Goal: Find specific page/section: Find specific page/section

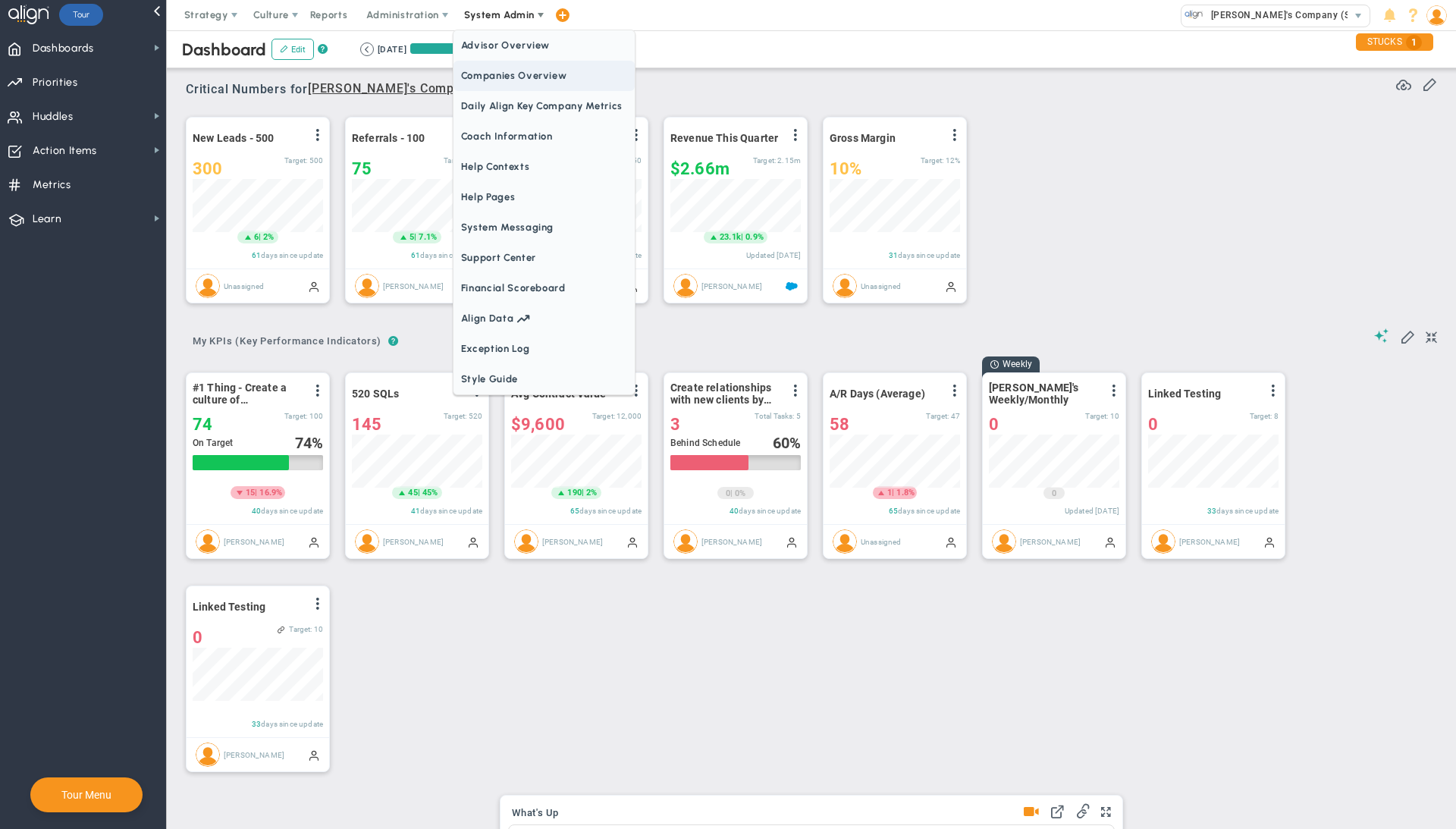
click at [526, 82] on span "Companies Overview" at bounding box center [544, 76] width 181 height 30
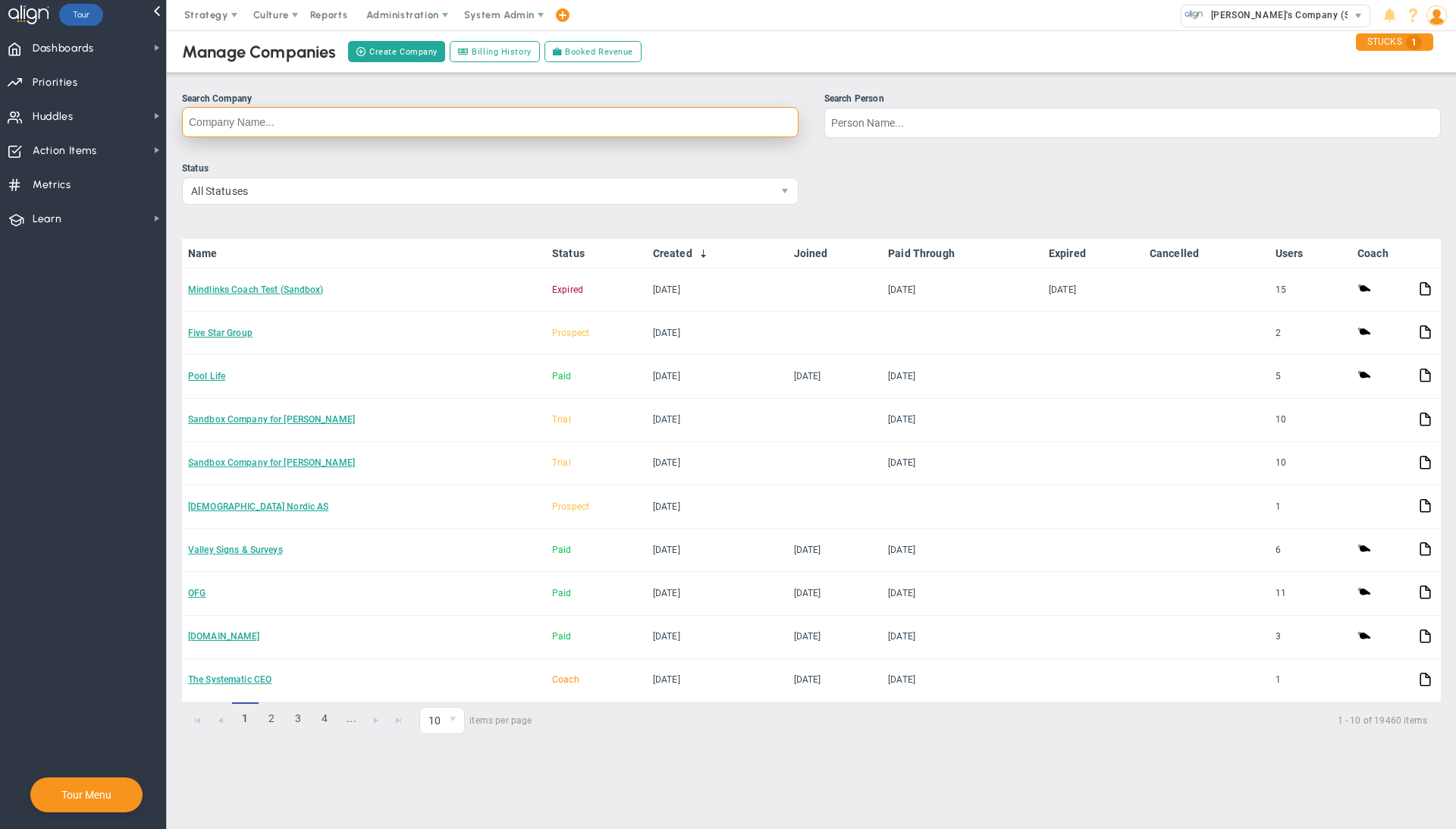
click at [499, 119] on input "Search Company" at bounding box center [490, 122] width 617 height 30
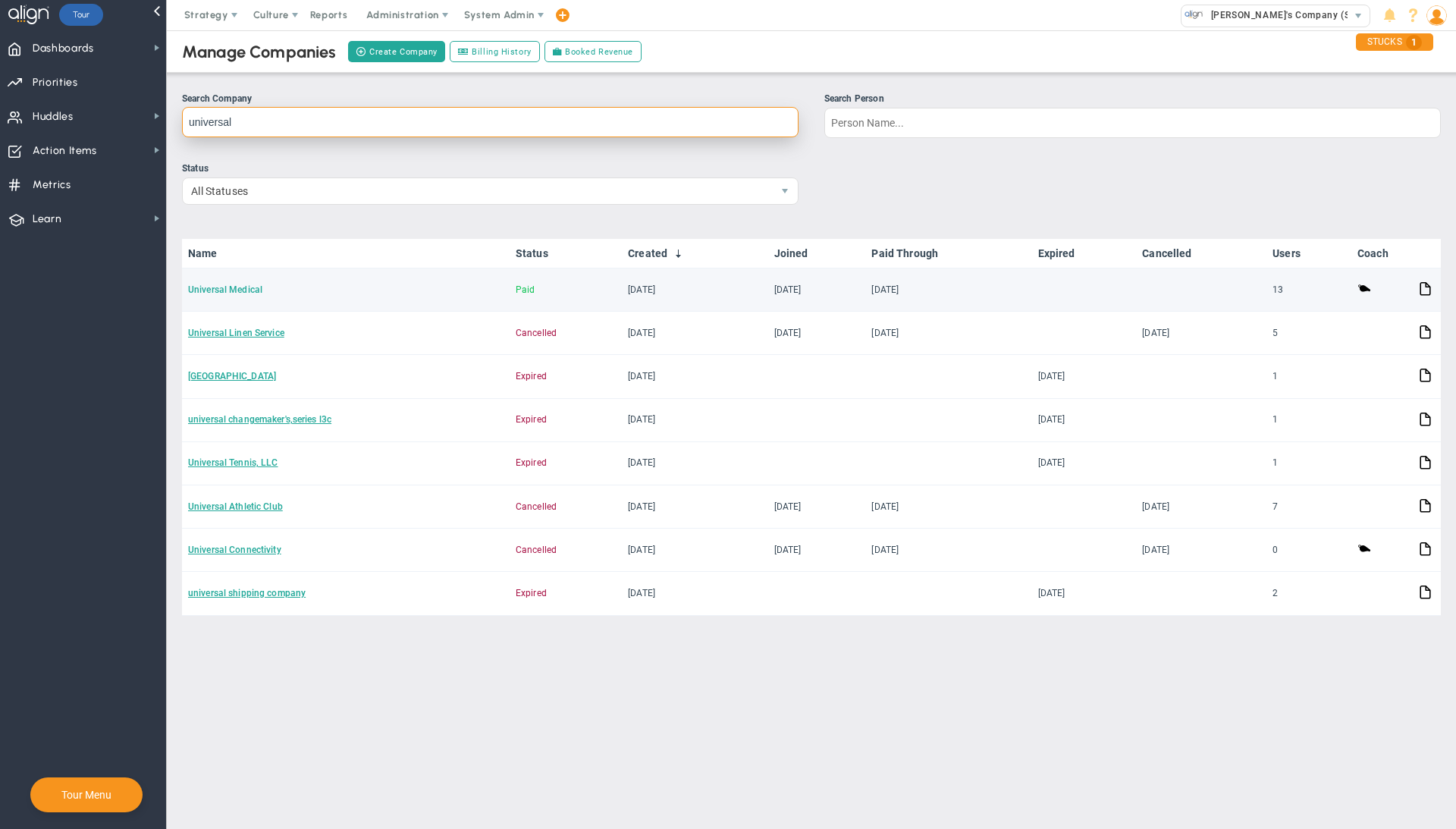
type input "universal"
click at [238, 289] on link "Universal Medical" at bounding box center [226, 289] width 74 height 11
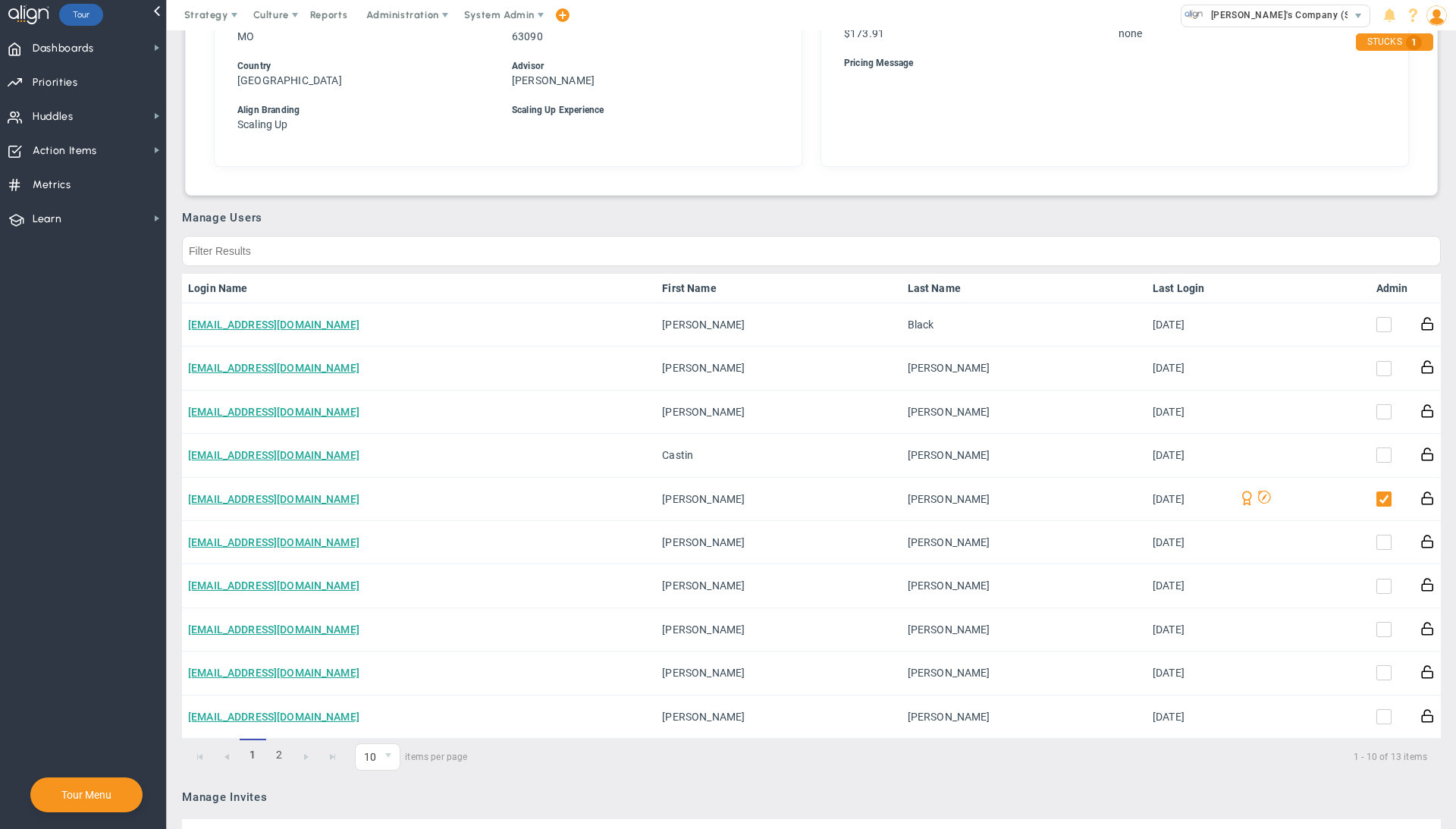
scroll to position [725, 0]
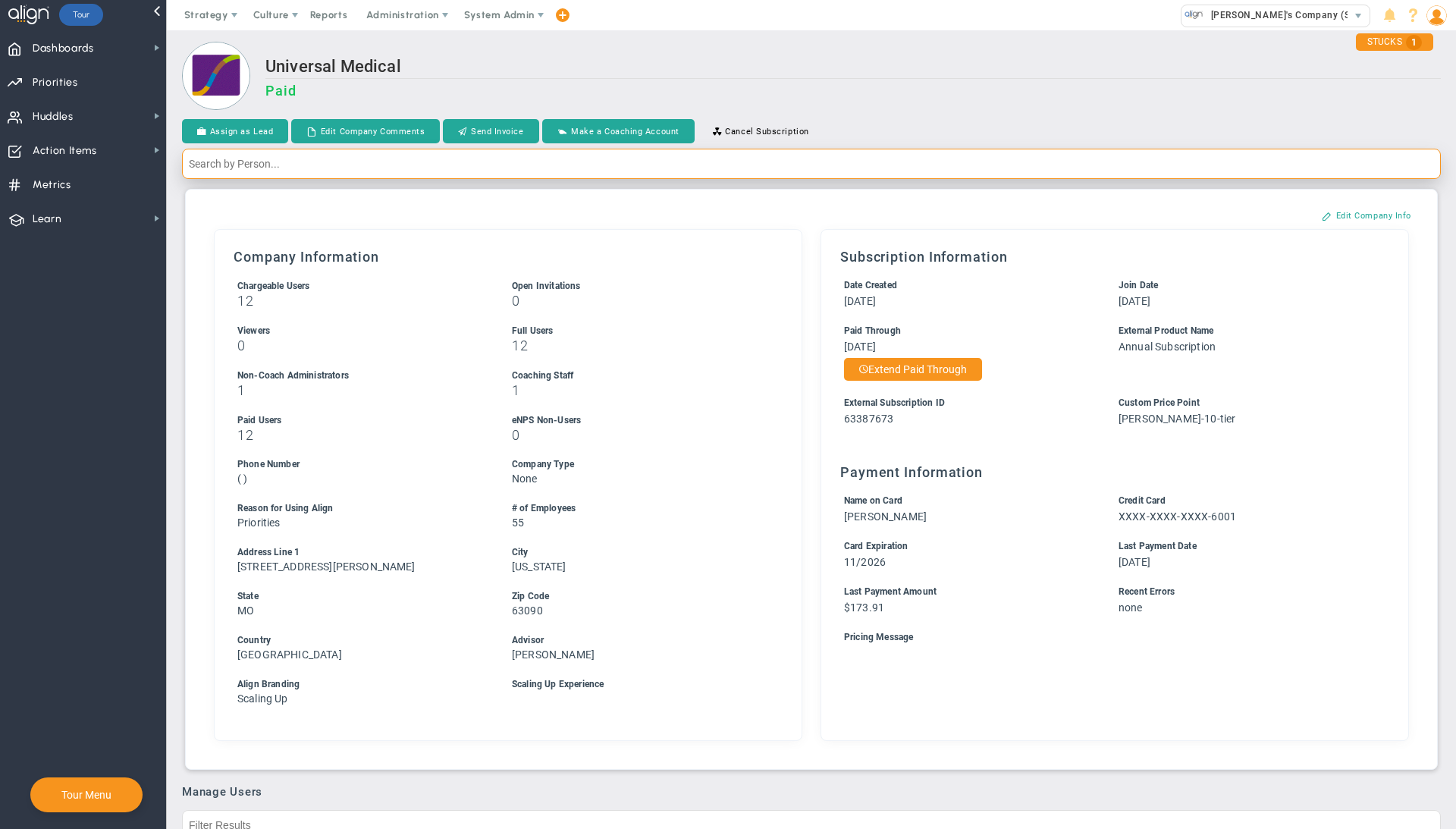
click at [816, 179] on input "text" at bounding box center [811, 164] width 1259 height 30
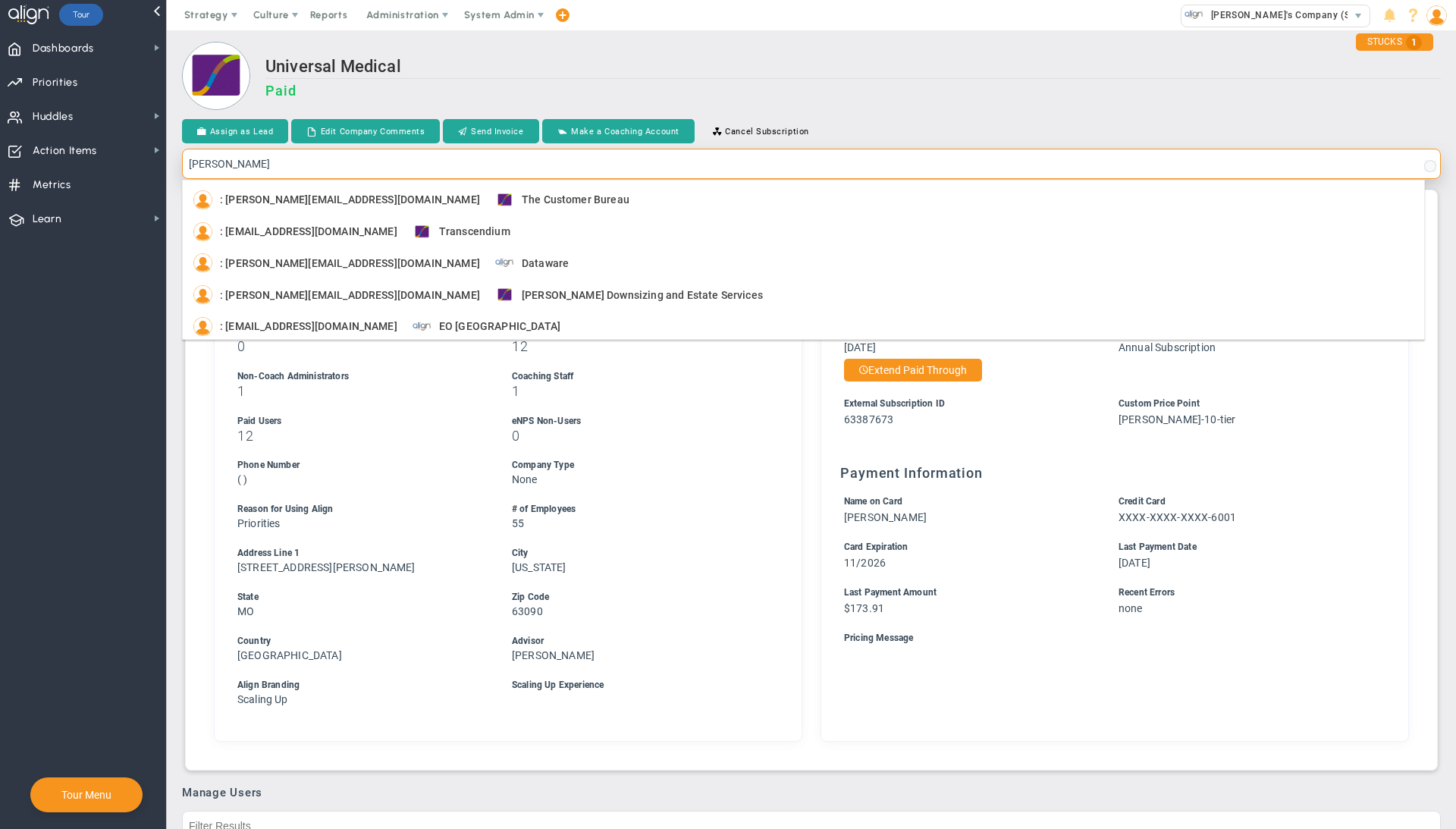
type input "[PERSON_NAME]"
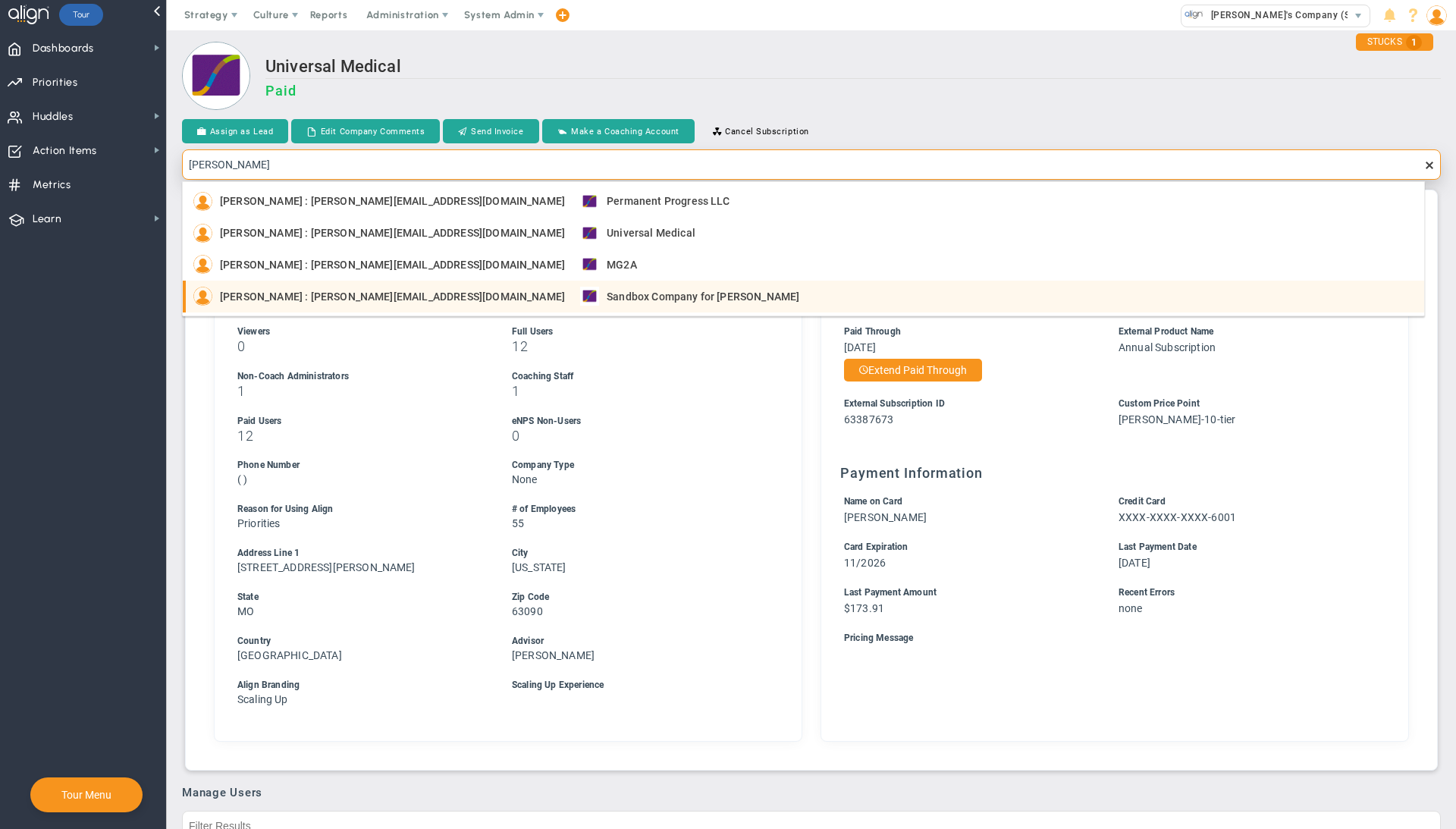
click at [662, 293] on span "Sandbox Company for [PERSON_NAME]" at bounding box center [703, 296] width 193 height 11
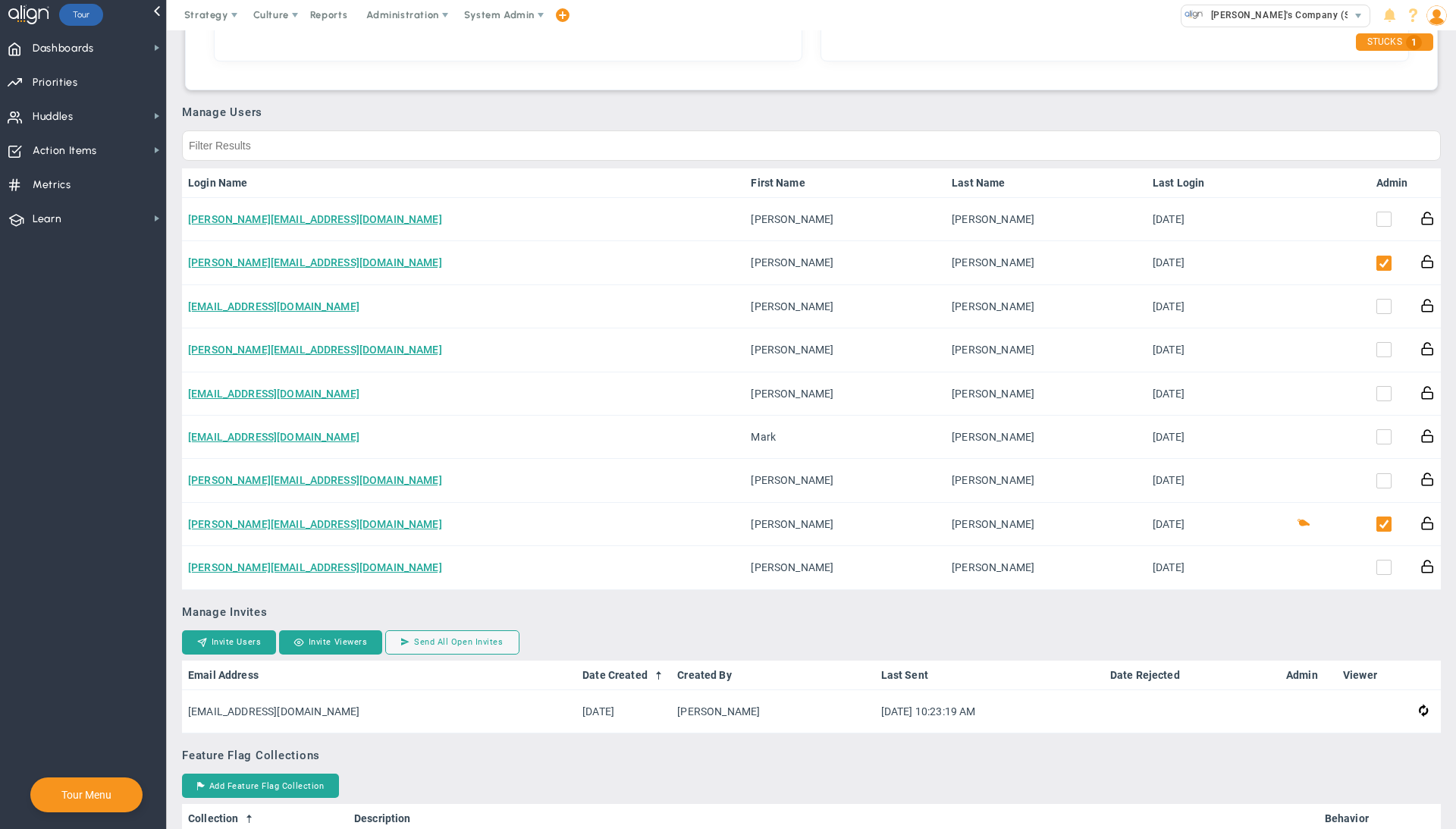
scroll to position [595, 0]
